Goal: Information Seeking & Learning: Learn about a topic

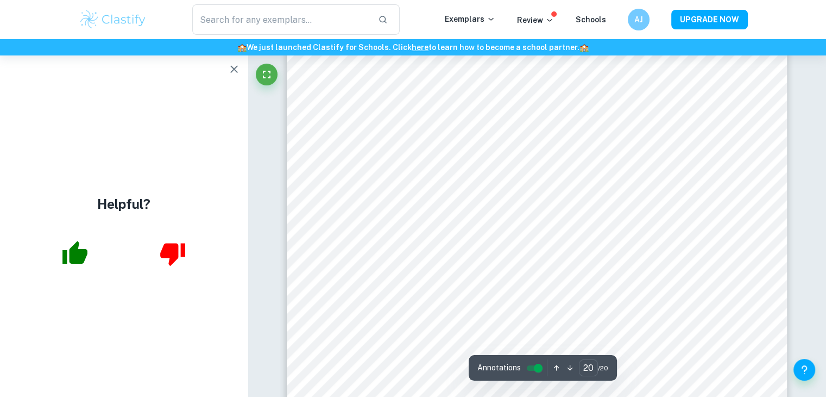
scroll to position [12993, 0]
click at [230, 77] on button "button" at bounding box center [234, 69] width 22 height 22
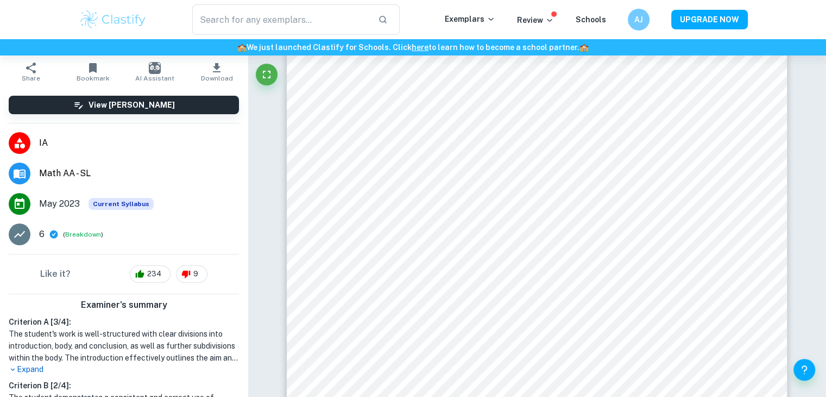
scroll to position [0, 0]
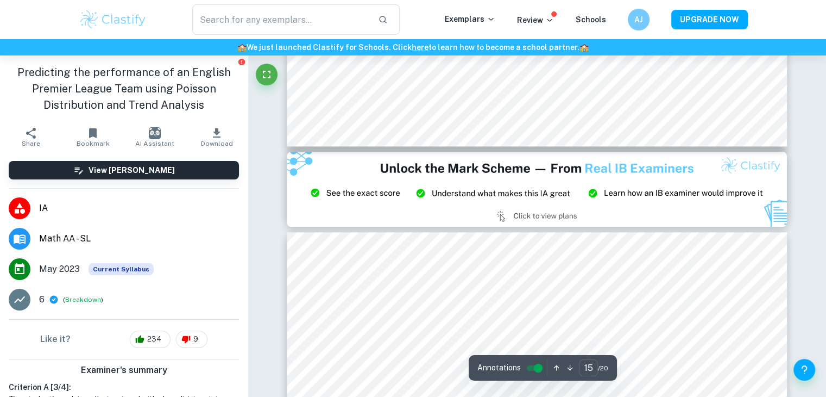
type input "14"
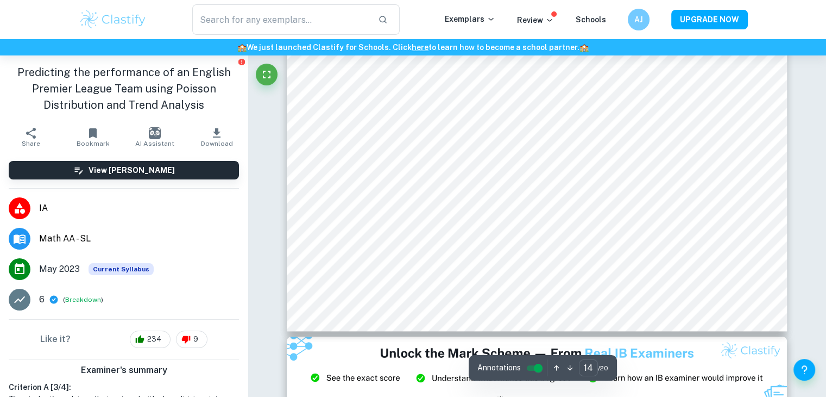
click at [111, 15] on img at bounding box center [113, 20] width 69 height 22
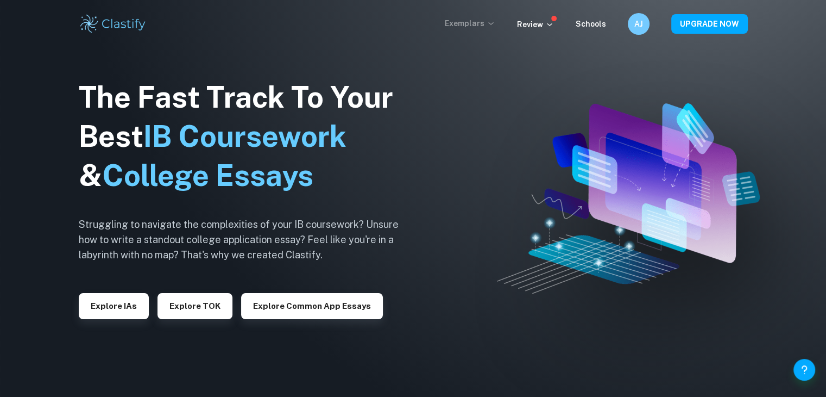
click at [471, 17] on p "Exemplars" at bounding box center [470, 23] width 51 height 12
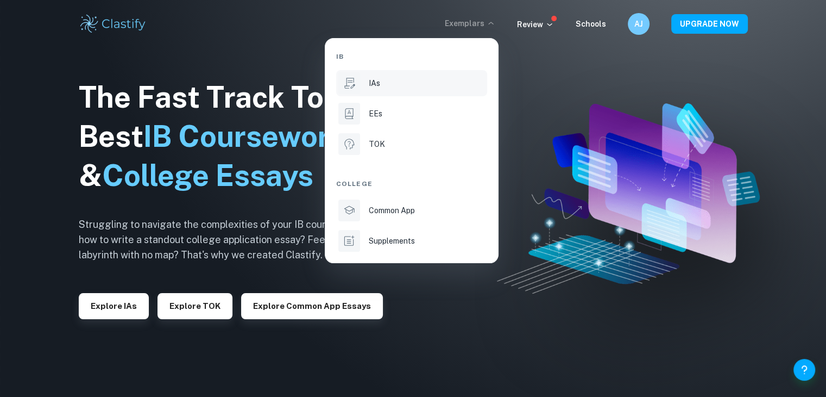
click at [362, 89] on li "IAs" at bounding box center [411, 83] width 151 height 26
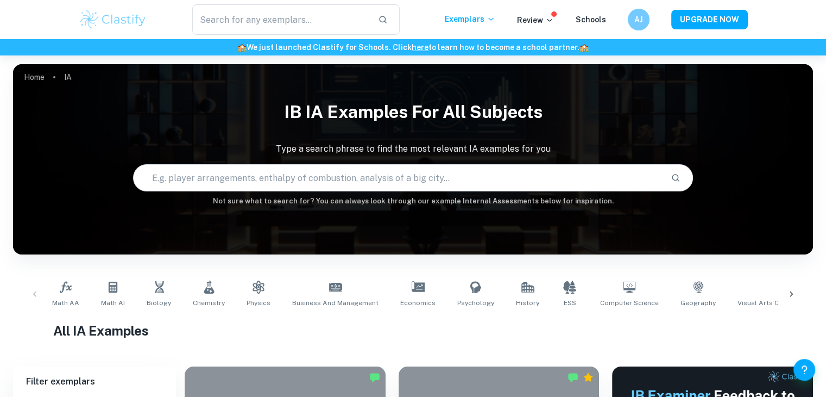
scroll to position [95, 0]
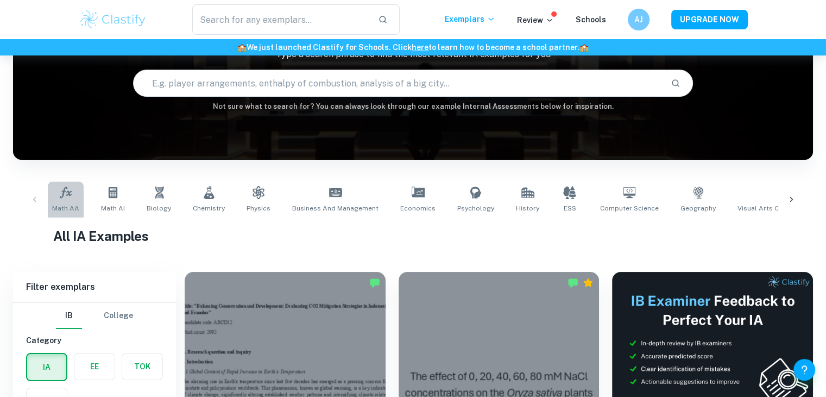
click at [66, 198] on icon at bounding box center [65, 192] width 13 height 13
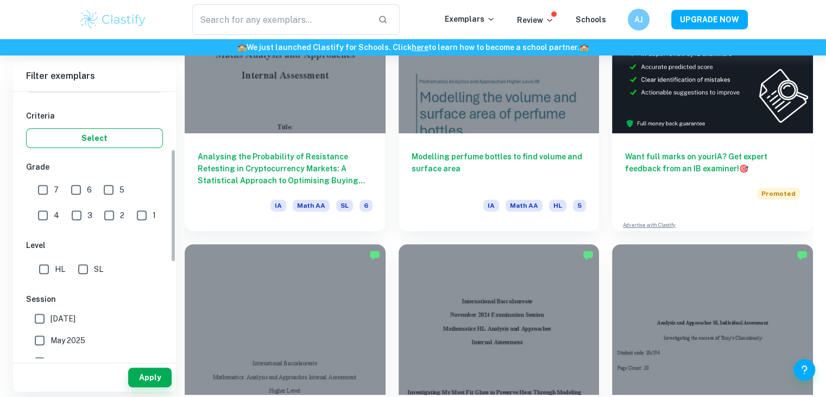
scroll to position [175, 0]
click at [84, 270] on input "SL" at bounding box center [83, 267] width 22 height 22
checkbox input "true"
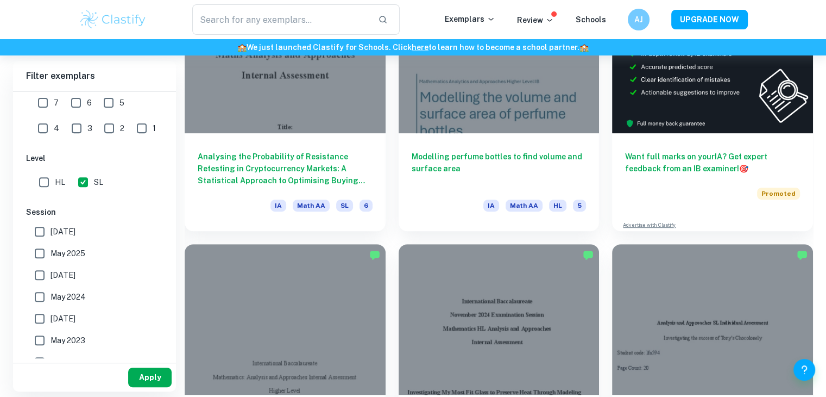
click at [148, 385] on button "Apply" at bounding box center [149, 377] width 43 height 20
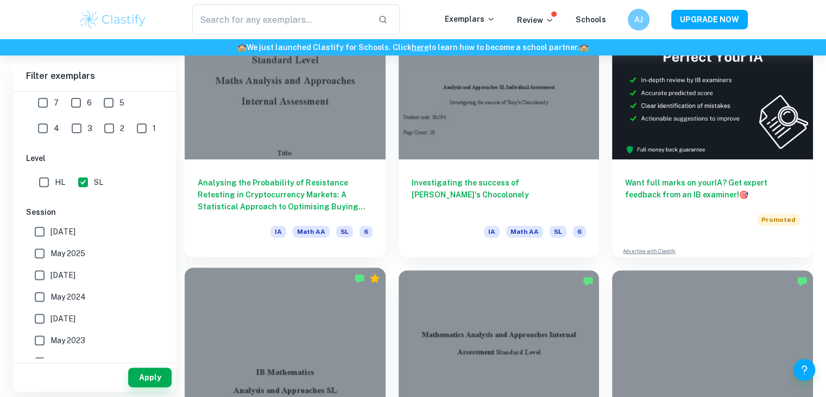
scroll to position [328, 0]
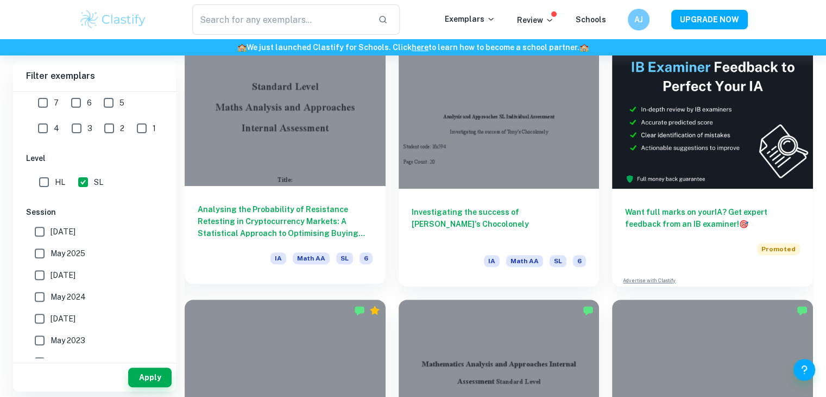
click at [285, 206] on h6 "Analysing the Probability of Resistance Retesting in Cryptocurrency Markets: A …" at bounding box center [285, 221] width 175 height 36
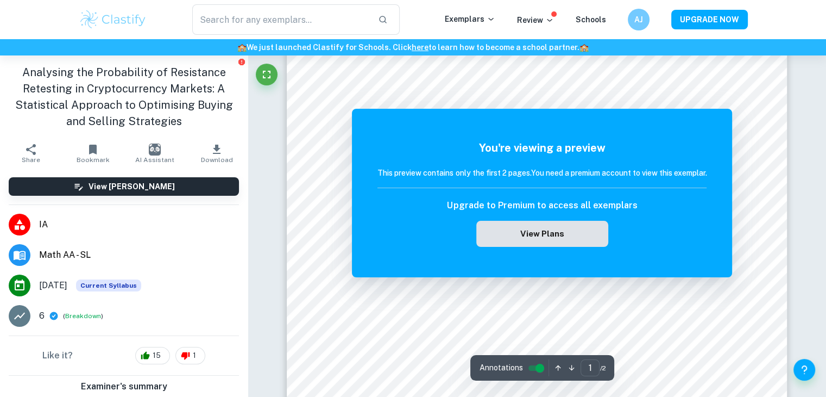
scroll to position [191, 0]
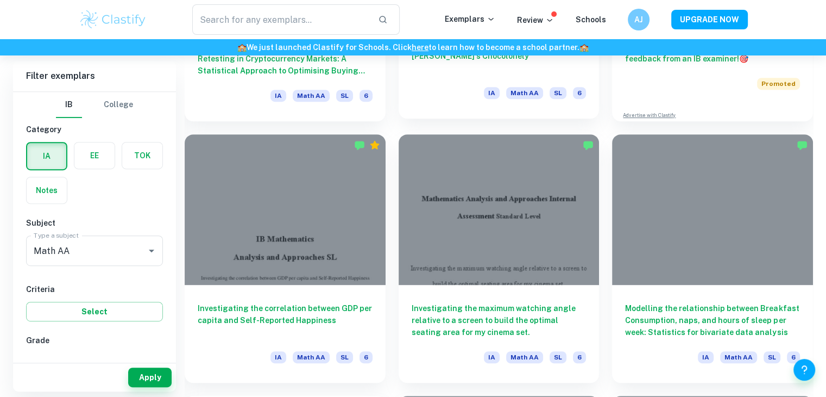
scroll to position [496, 0]
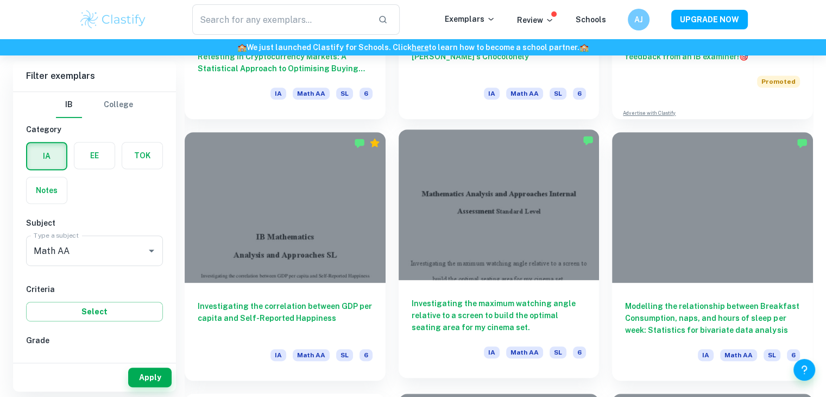
click at [464, 304] on h6 "Investigating the maximum watching angle relative to a screen to build the opti…" at bounding box center [499, 315] width 175 height 36
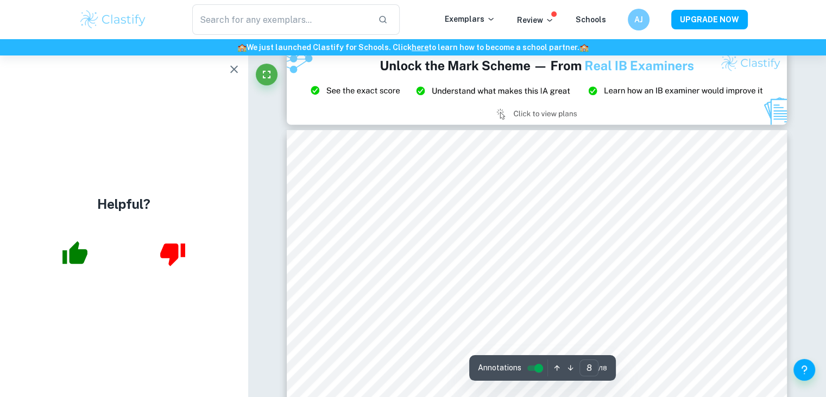
scroll to position [5748, 0]
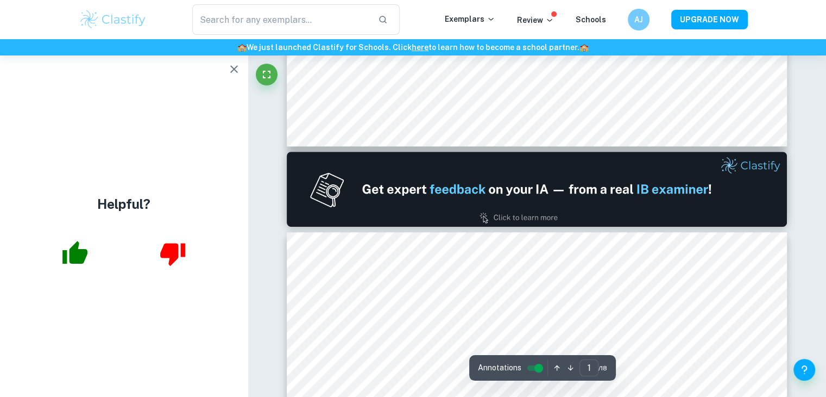
type input "2"
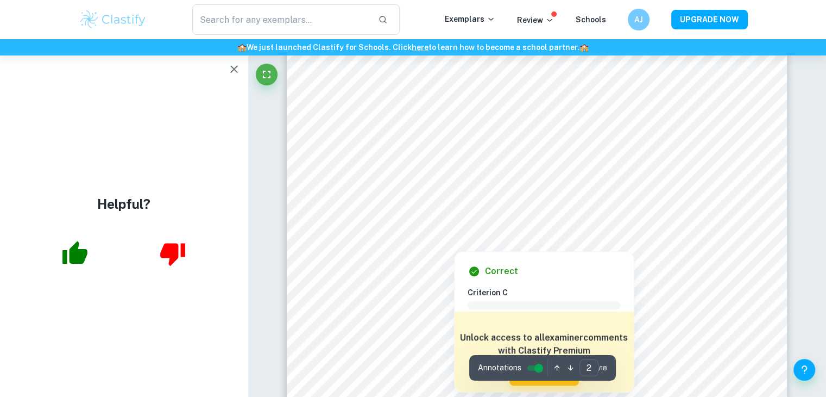
scroll to position [925, 0]
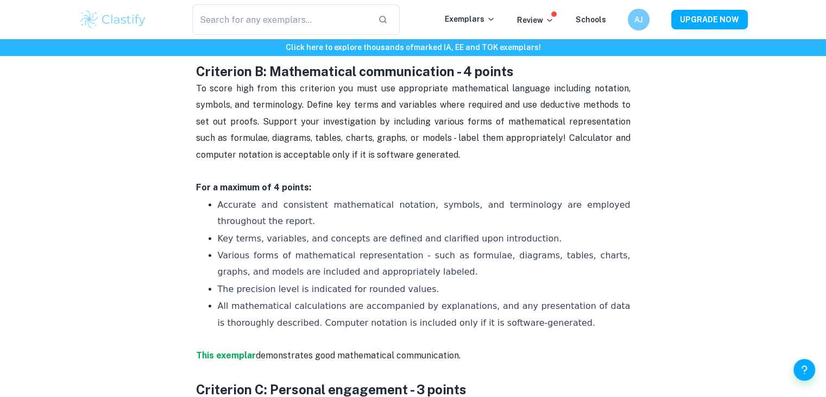
scroll to position [781, 0]
